Goal: Task Accomplishment & Management: Complete application form

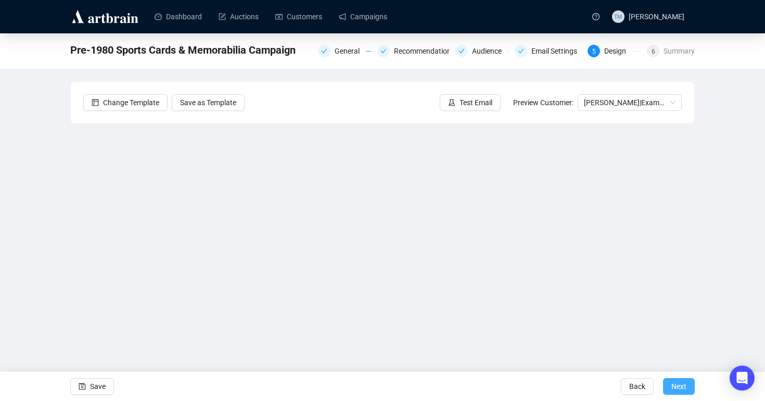
click at [677, 389] on span "Next" at bounding box center [678, 385] width 15 height 29
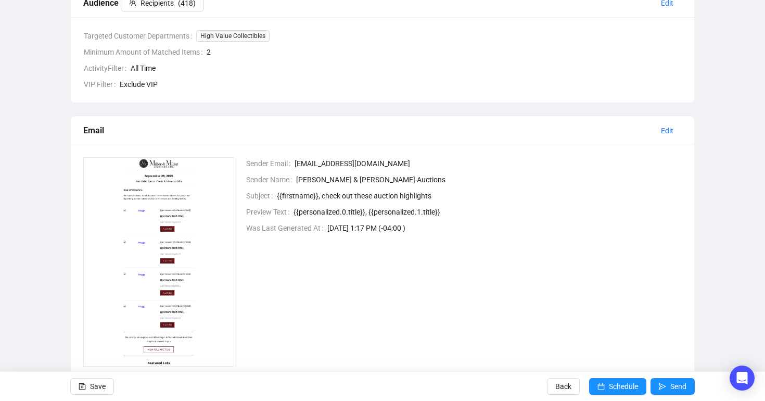
scroll to position [314, 0]
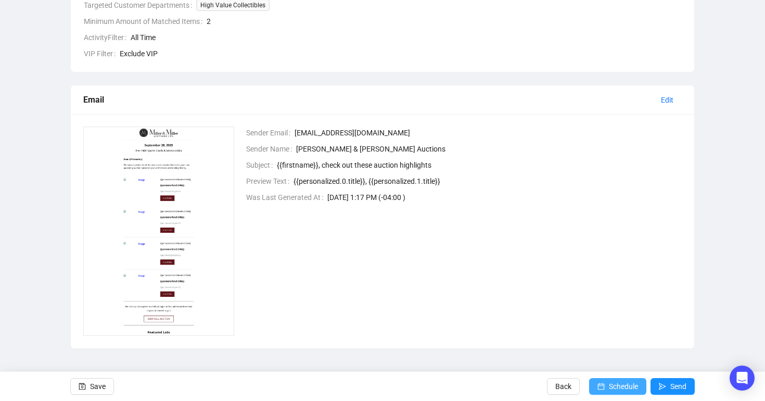
click at [623, 386] on span "Schedule" at bounding box center [623, 385] width 29 height 29
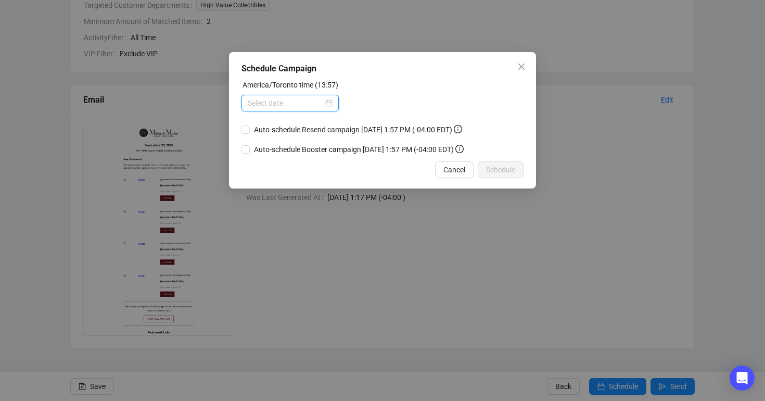
click at [258, 101] on input at bounding box center [285, 102] width 75 height 11
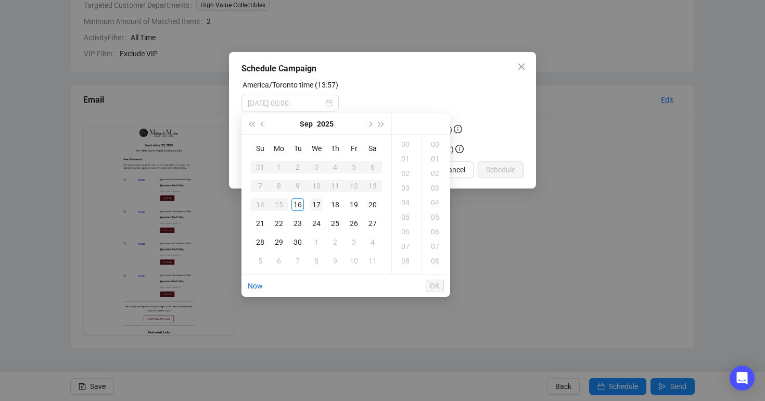
click at [317, 205] on div "17" at bounding box center [316, 204] width 12 height 12
click at [407, 258] on div "08" at bounding box center [406, 260] width 25 height 15
type input "[DATE] 08:00"
click at [439, 288] on span "OK" at bounding box center [435, 286] width 10 height 20
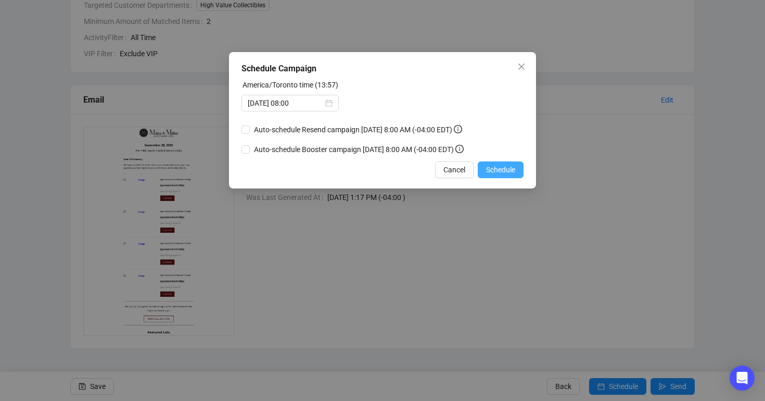
click at [497, 175] on span "Schedule" at bounding box center [500, 169] width 29 height 11
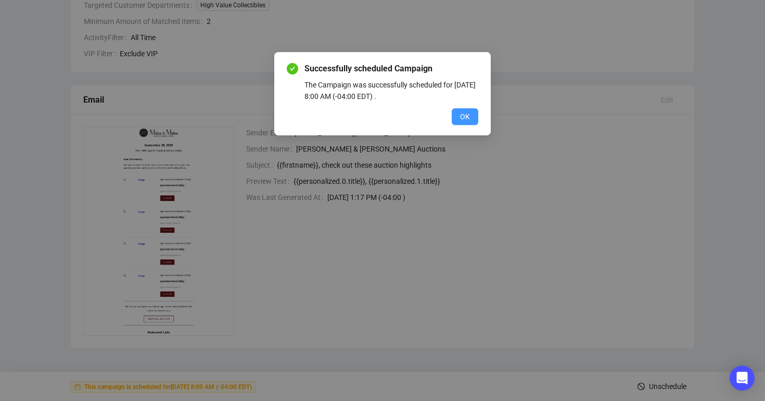
click at [473, 118] on button "OK" at bounding box center [465, 116] width 27 height 17
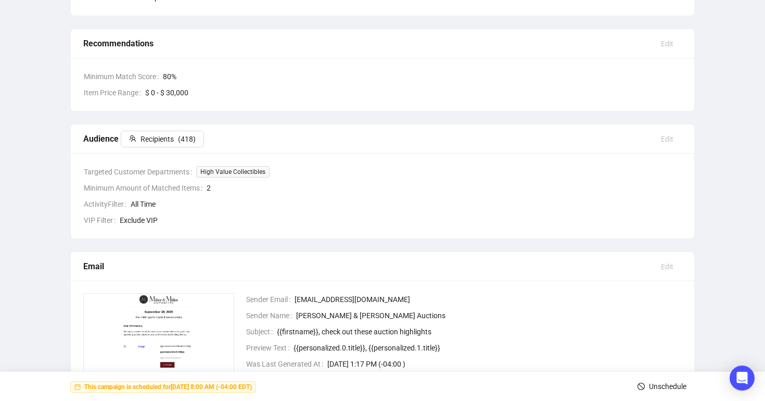
scroll to position [0, 0]
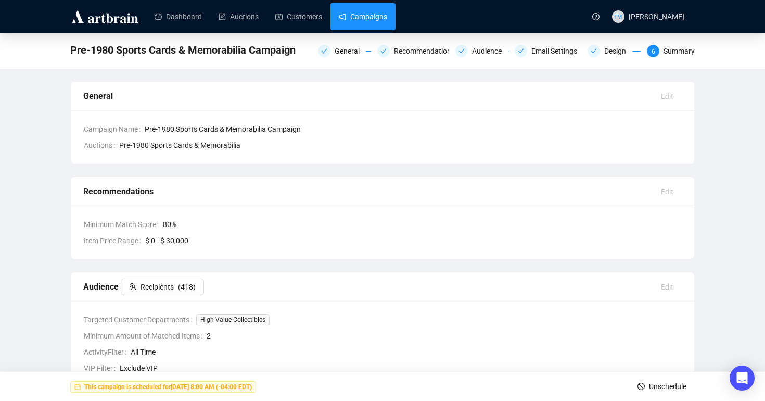
click at [368, 8] on link "Campaigns" at bounding box center [363, 16] width 48 height 27
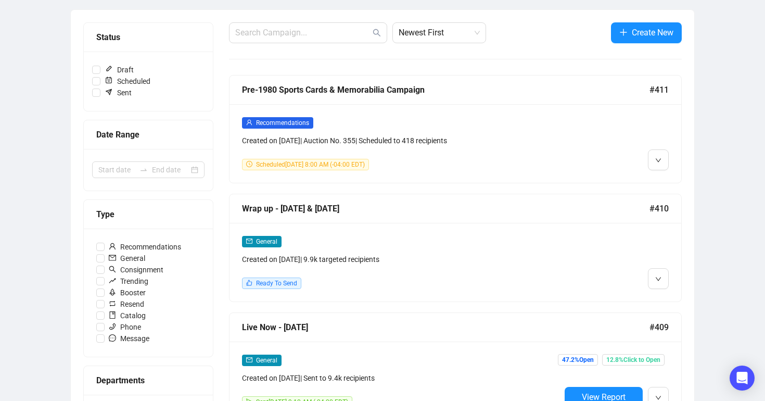
scroll to position [114, 0]
